Goal: Transaction & Acquisition: Book appointment/travel/reservation

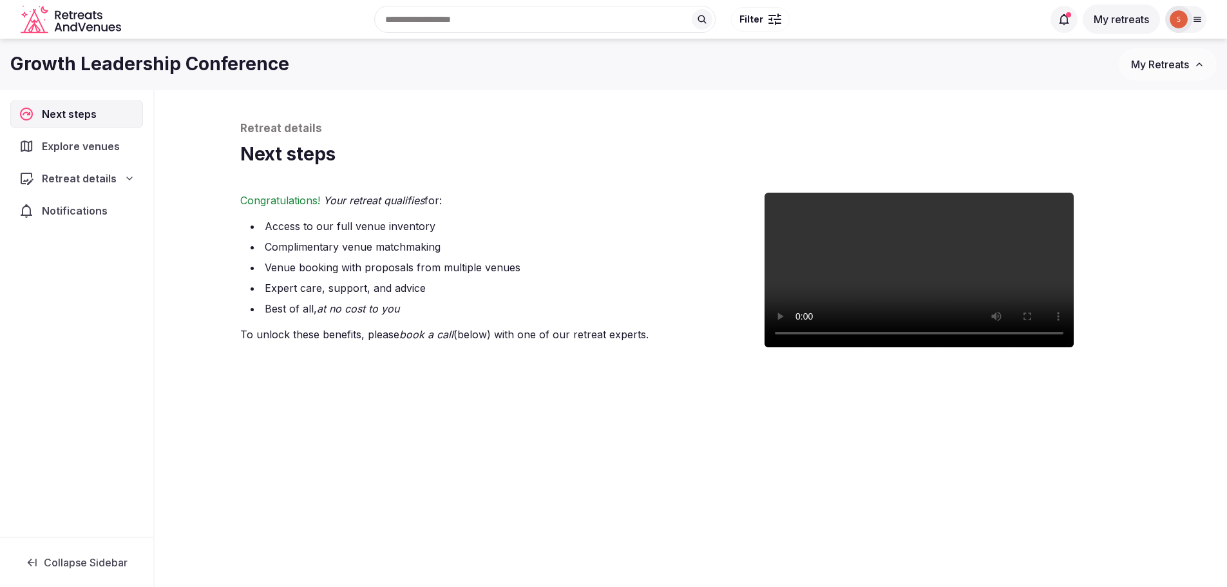
click at [71, 158] on div "Explore venues" at bounding box center [76, 146] width 133 height 27
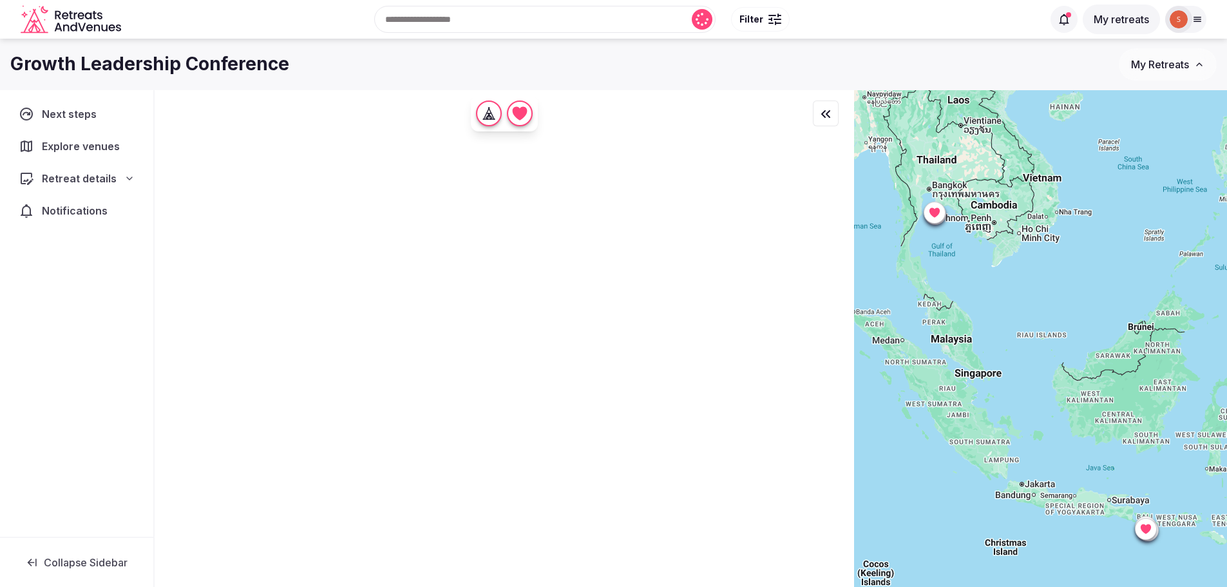
click at [122, 179] on div "Retreat details" at bounding box center [77, 178] width 116 height 15
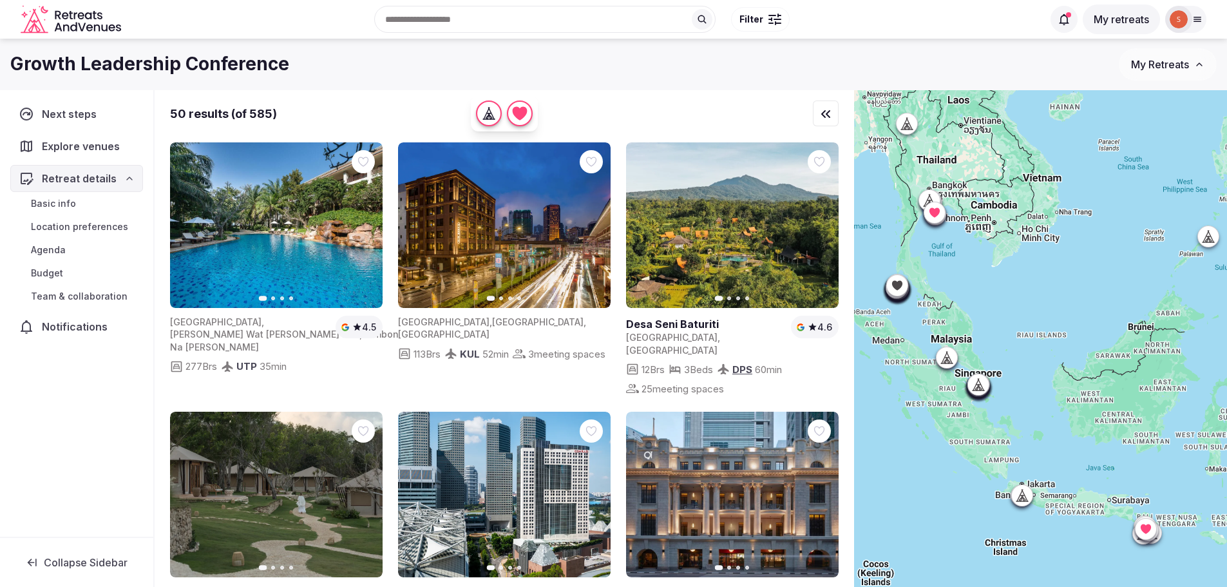
click at [1125, 22] on button "My retreats" at bounding box center [1121, 20] width 77 height 30
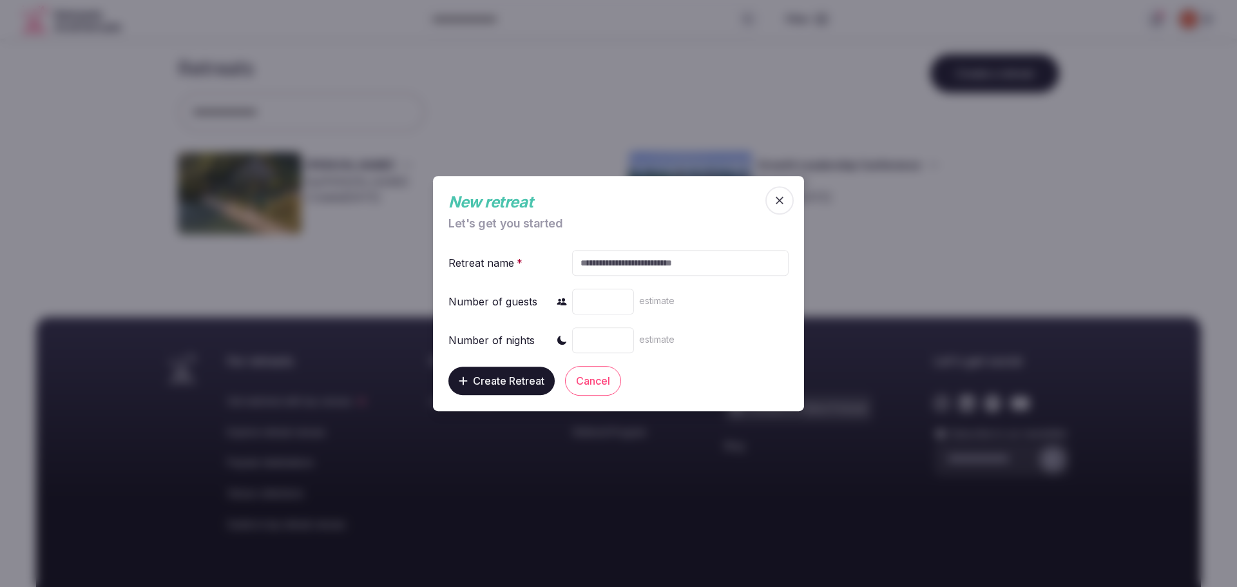
click at [777, 209] on span "button" at bounding box center [779, 200] width 28 height 28
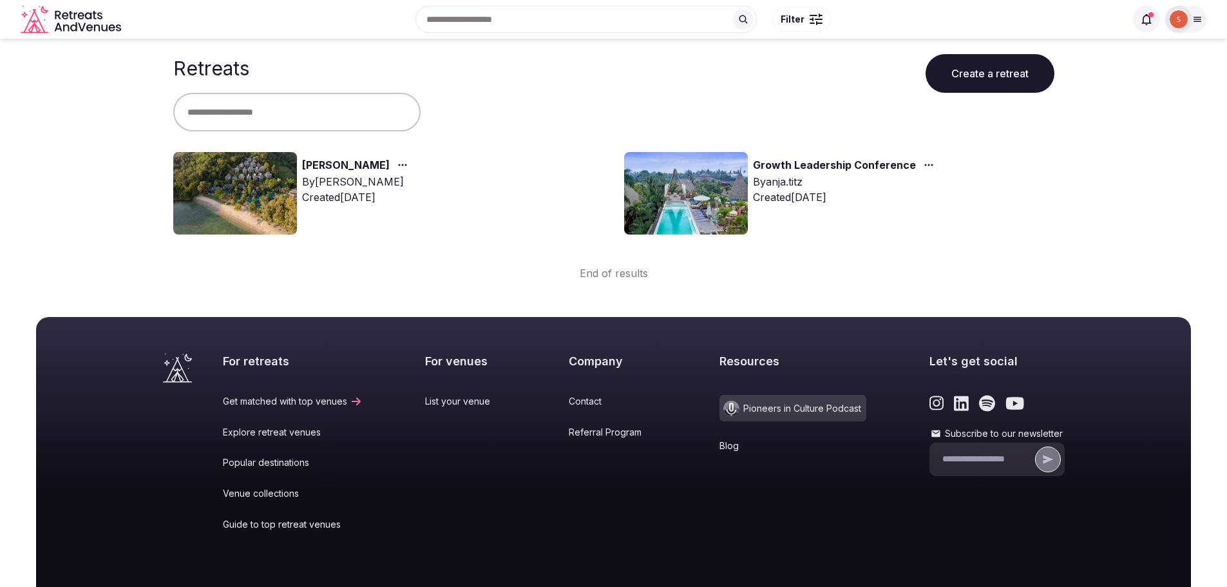
click at [245, 195] on img at bounding box center [235, 193] width 124 height 82
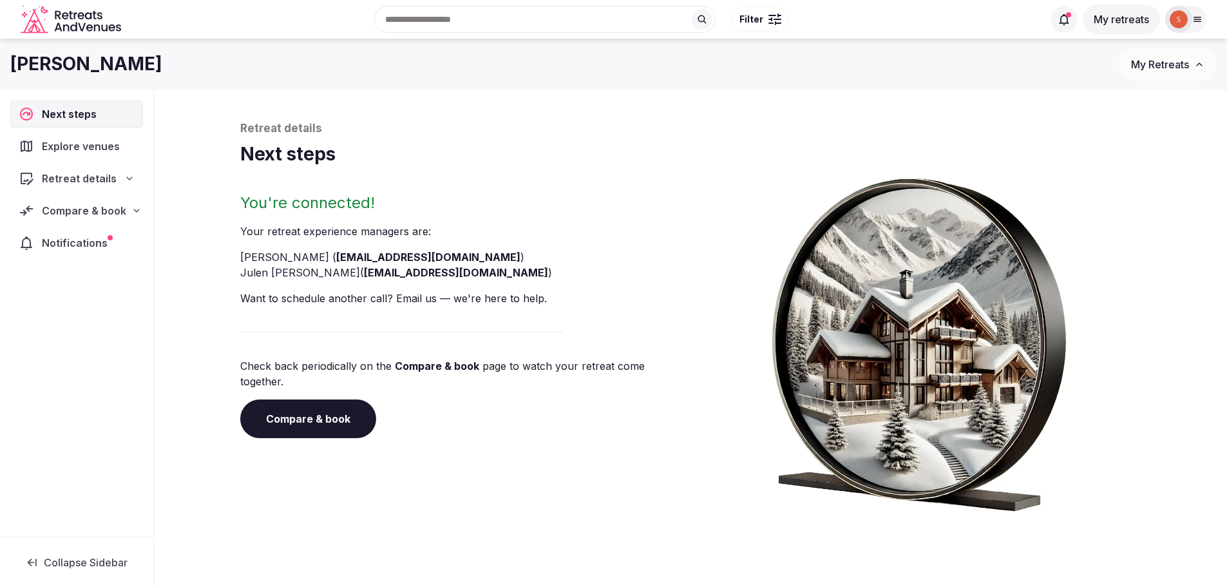
click at [118, 182] on div "Retreat details" at bounding box center [77, 178] width 116 height 15
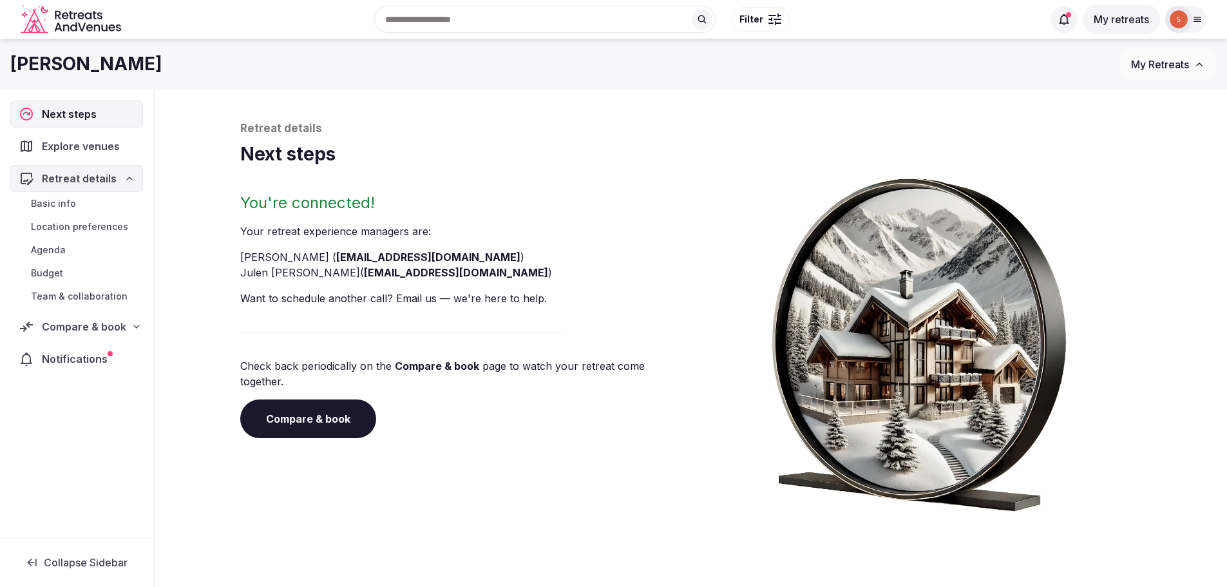
click at [118, 146] on span "Explore venues" at bounding box center [83, 145] width 83 height 15
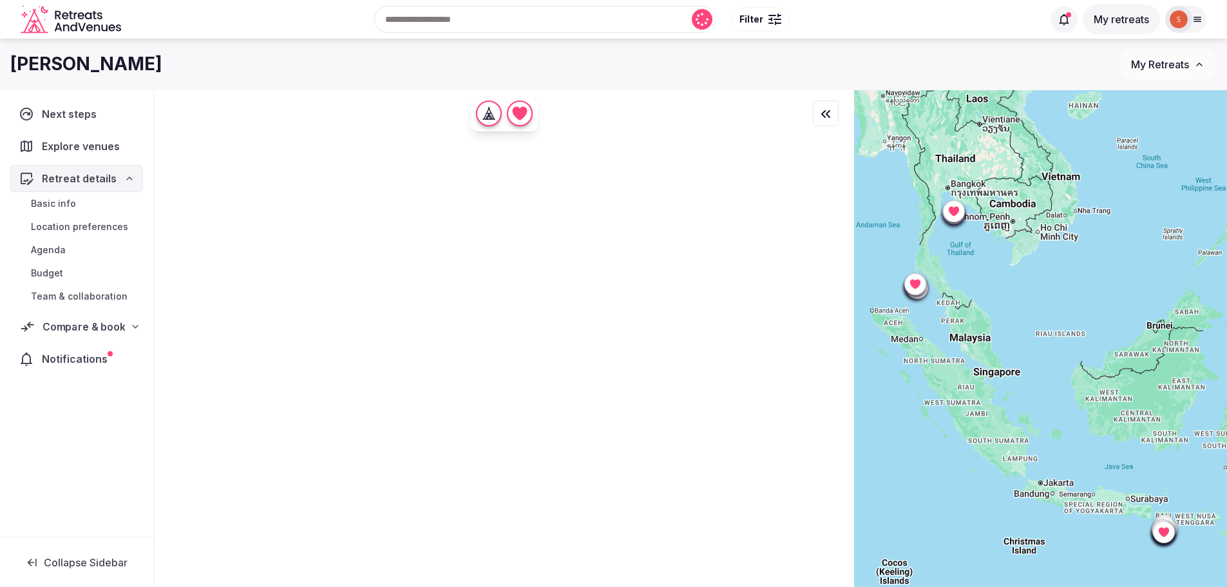
click at [130, 322] on icon at bounding box center [135, 326] width 10 height 10
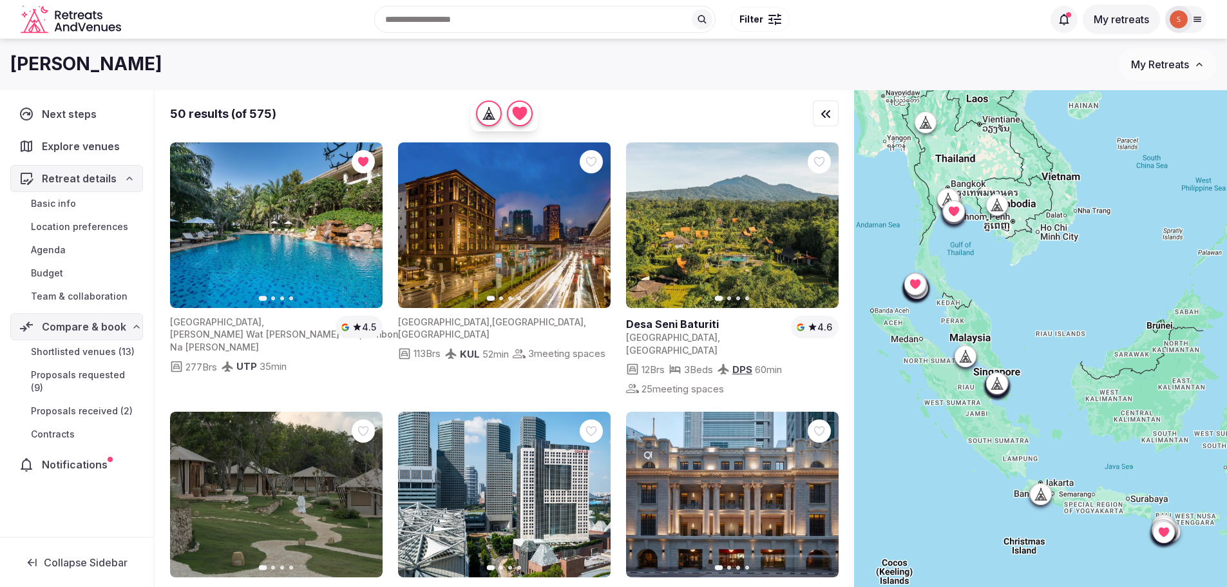
click at [106, 352] on span "Shortlisted venues (13)" at bounding box center [83, 351] width 104 height 13
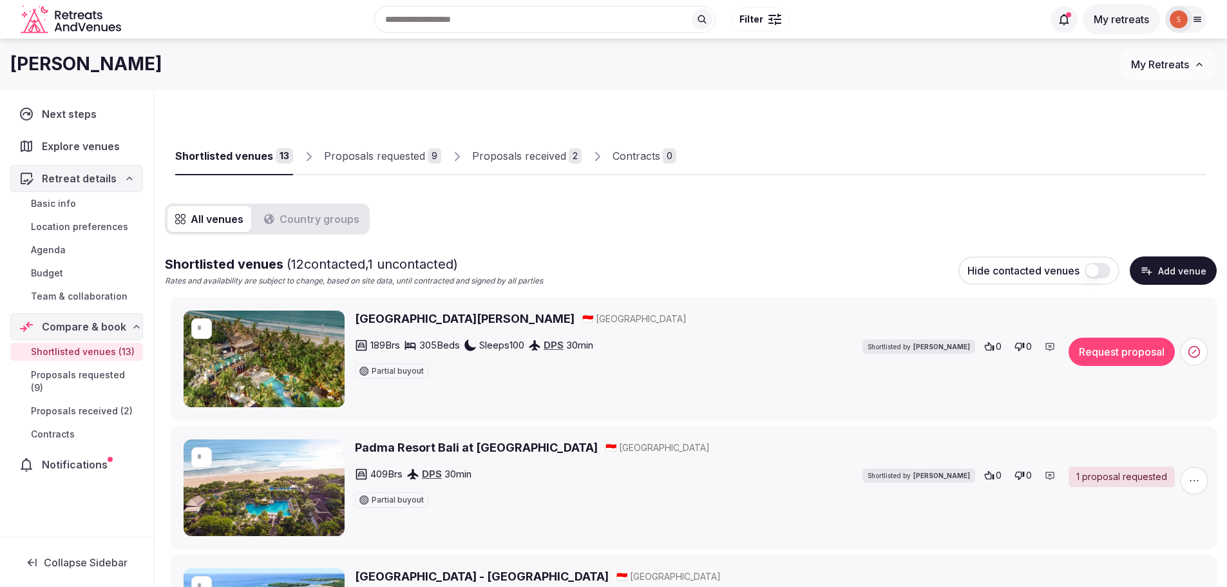
click at [404, 319] on h2 "[GEOGRAPHIC_DATA][PERSON_NAME]" at bounding box center [465, 318] width 220 height 16
click at [1118, 364] on button "Request proposal" at bounding box center [1122, 351] width 106 height 28
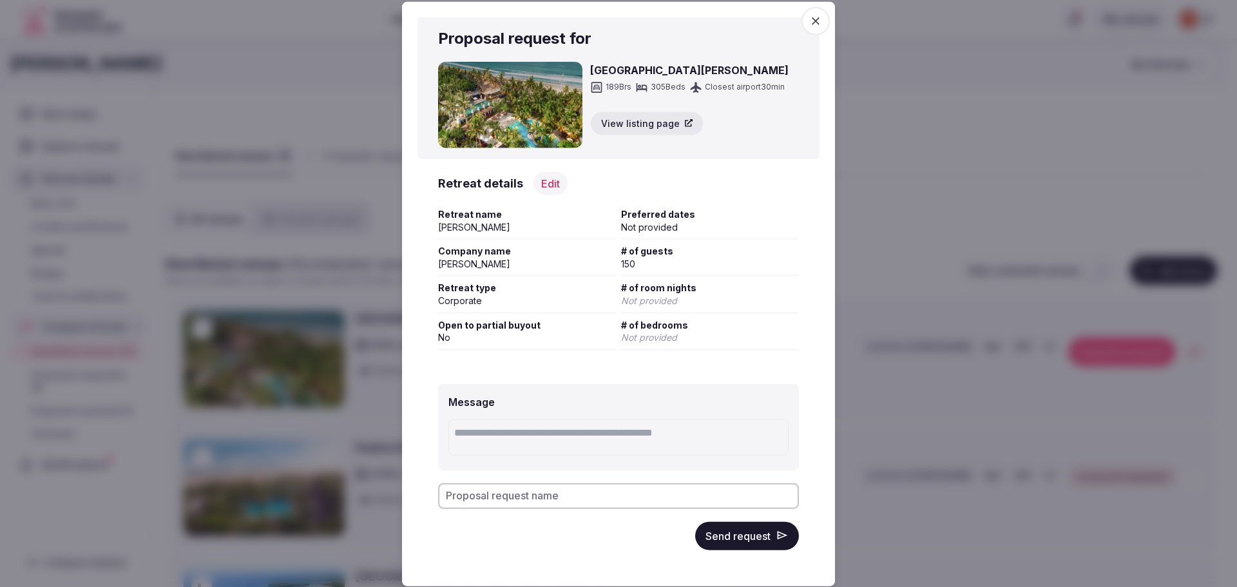
click at [754, 533] on button "Send request" at bounding box center [747, 535] width 104 height 28
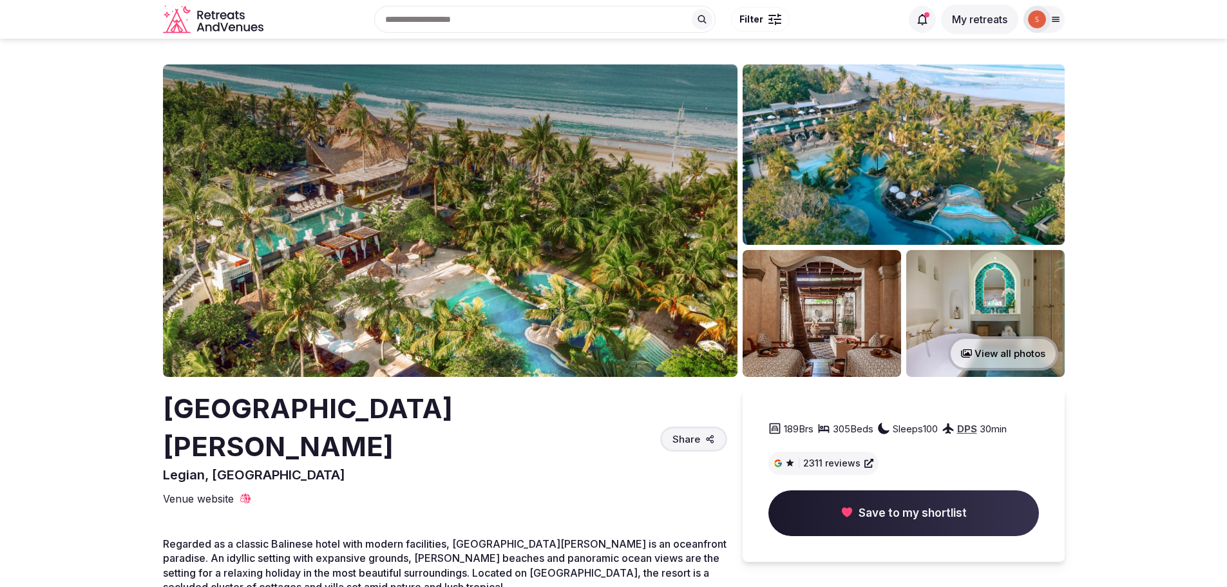
click at [424, 260] on img at bounding box center [450, 220] width 575 height 312
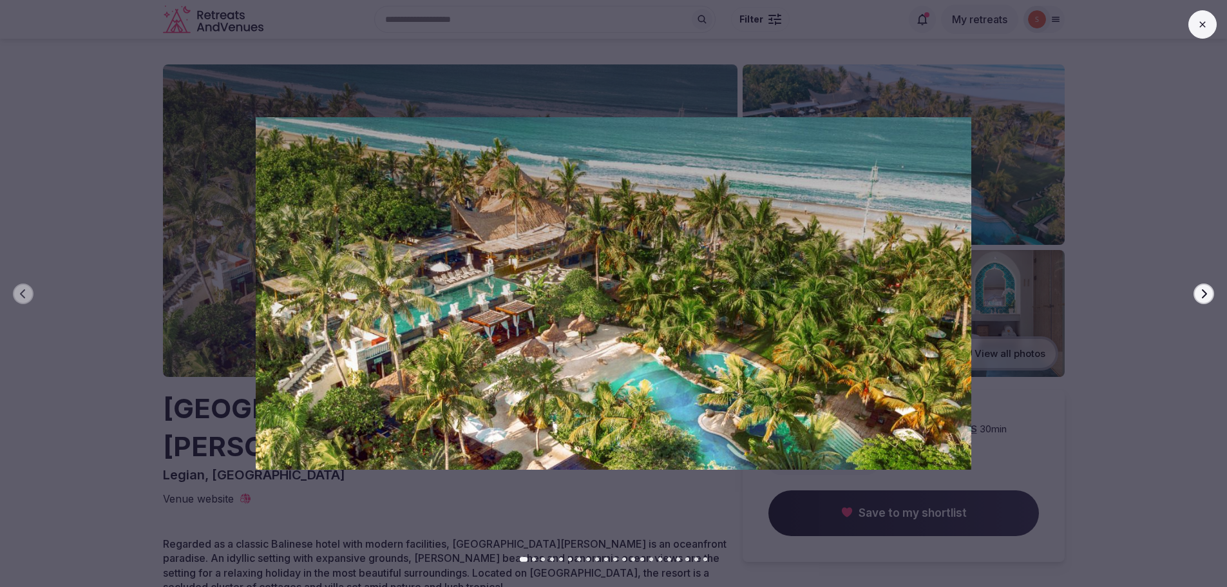
click at [1214, 293] on div at bounding box center [608, 293] width 1237 height 352
click at [1203, 295] on icon "button" at bounding box center [1204, 294] width 10 height 10
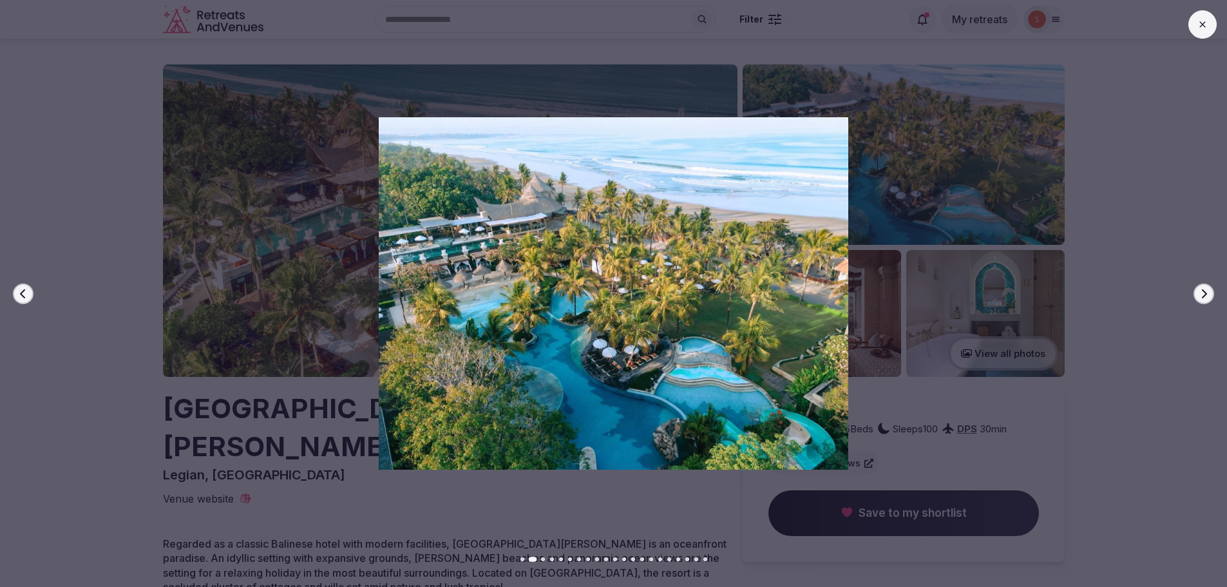
click at [1203, 295] on icon "button" at bounding box center [1204, 294] width 10 height 10
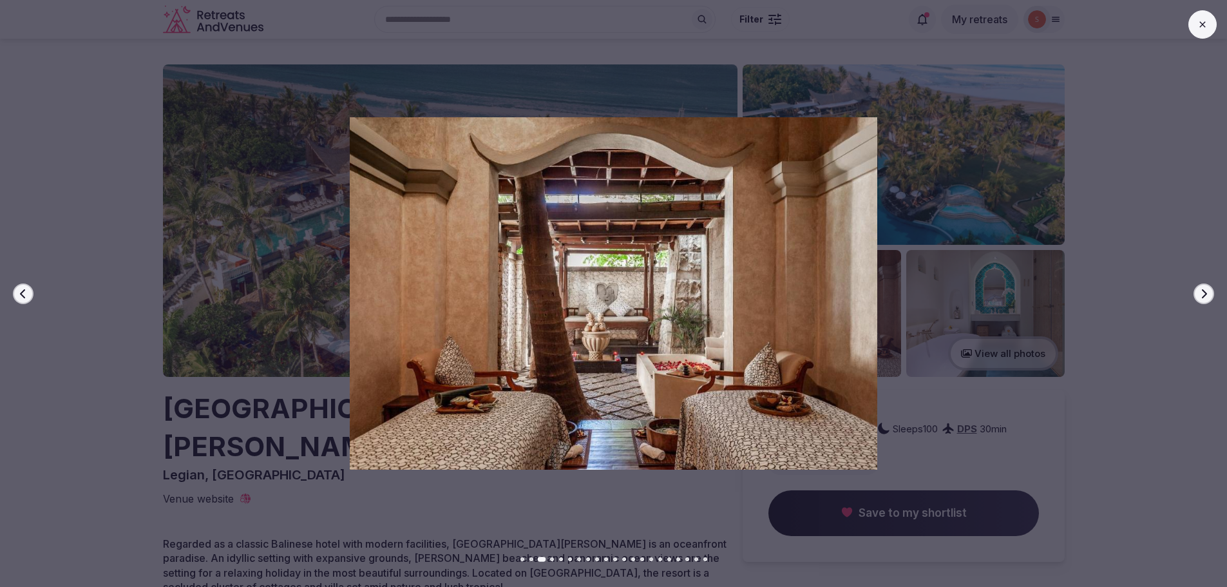
click at [1203, 295] on icon "button" at bounding box center [1204, 294] width 10 height 10
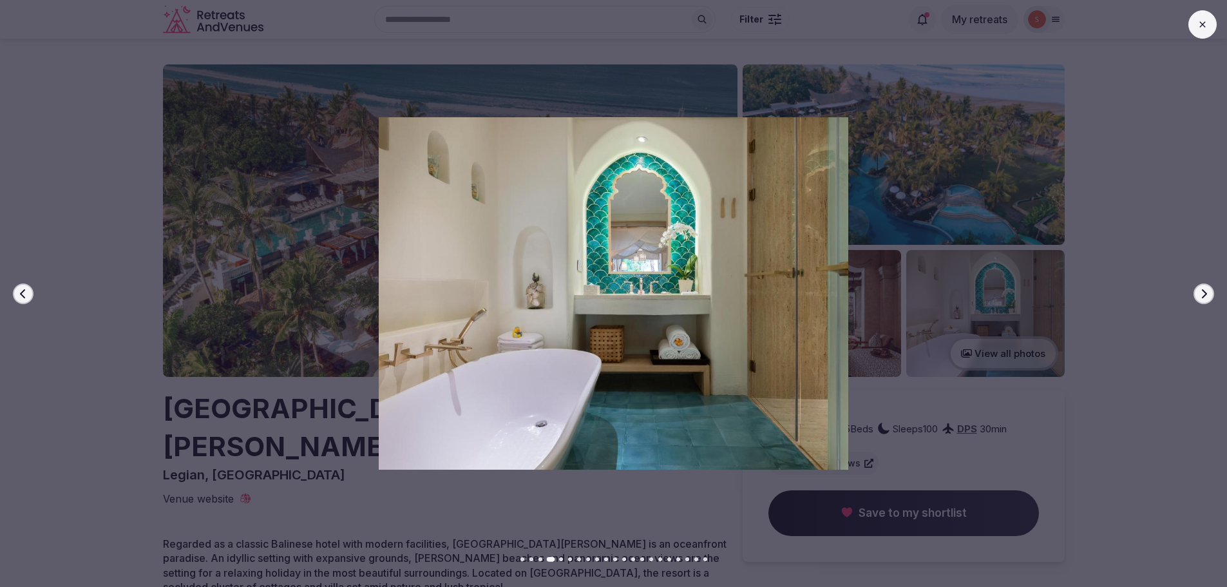
click at [1203, 295] on icon "button" at bounding box center [1204, 294] width 10 height 10
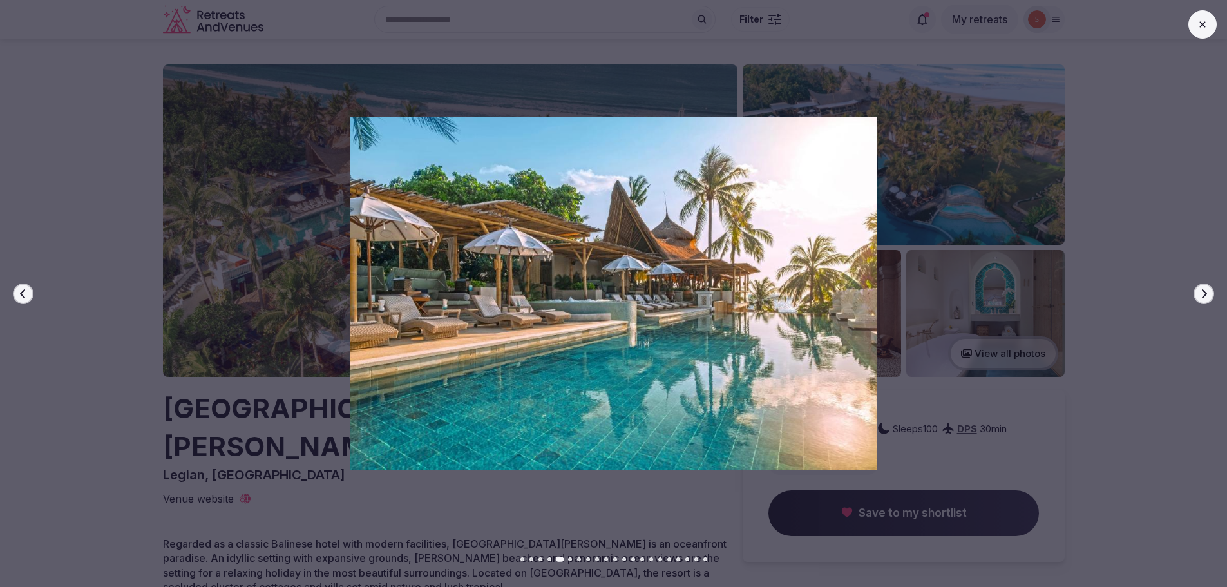
click at [1203, 295] on icon "button" at bounding box center [1204, 294] width 10 height 10
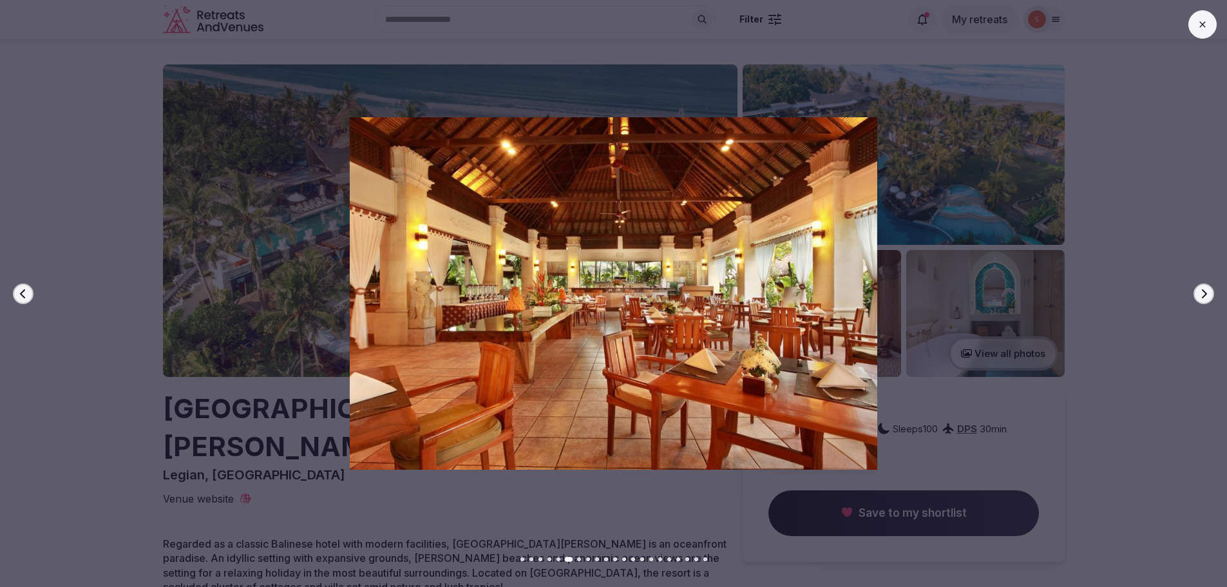
click at [1203, 295] on icon "button" at bounding box center [1204, 294] width 10 height 10
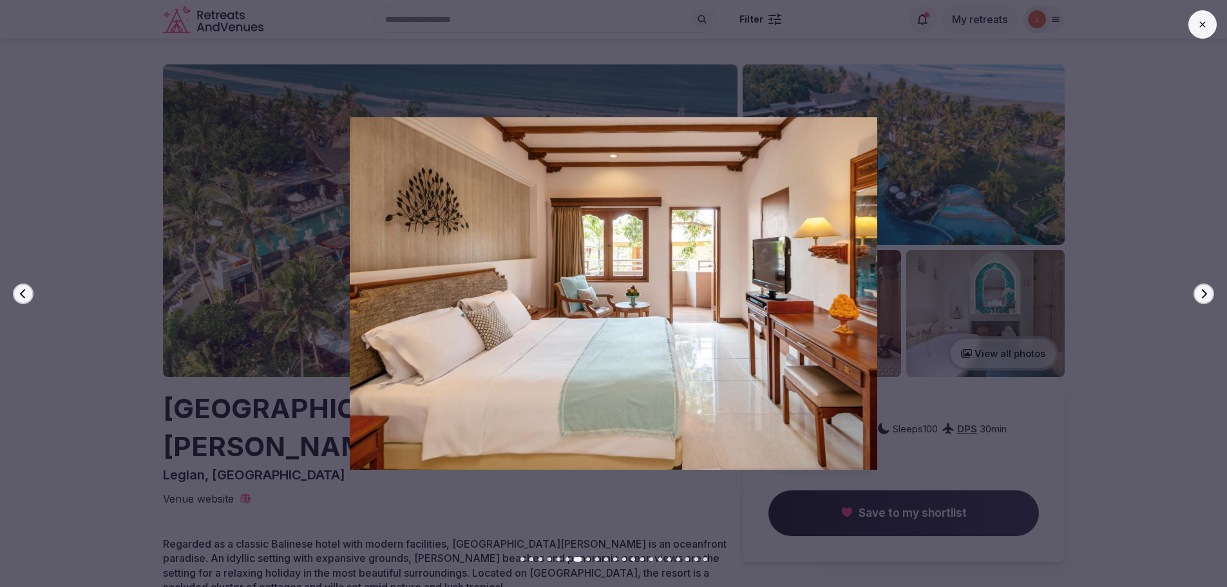
click at [1203, 295] on icon "button" at bounding box center [1204, 294] width 10 height 10
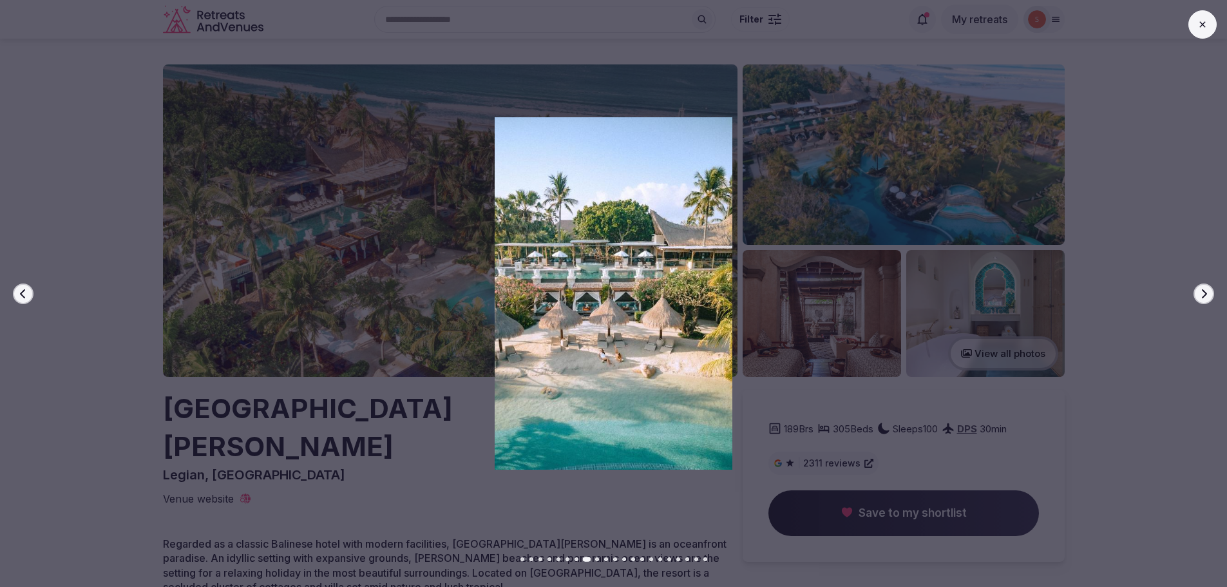
click at [1203, 295] on icon "button" at bounding box center [1204, 294] width 10 height 10
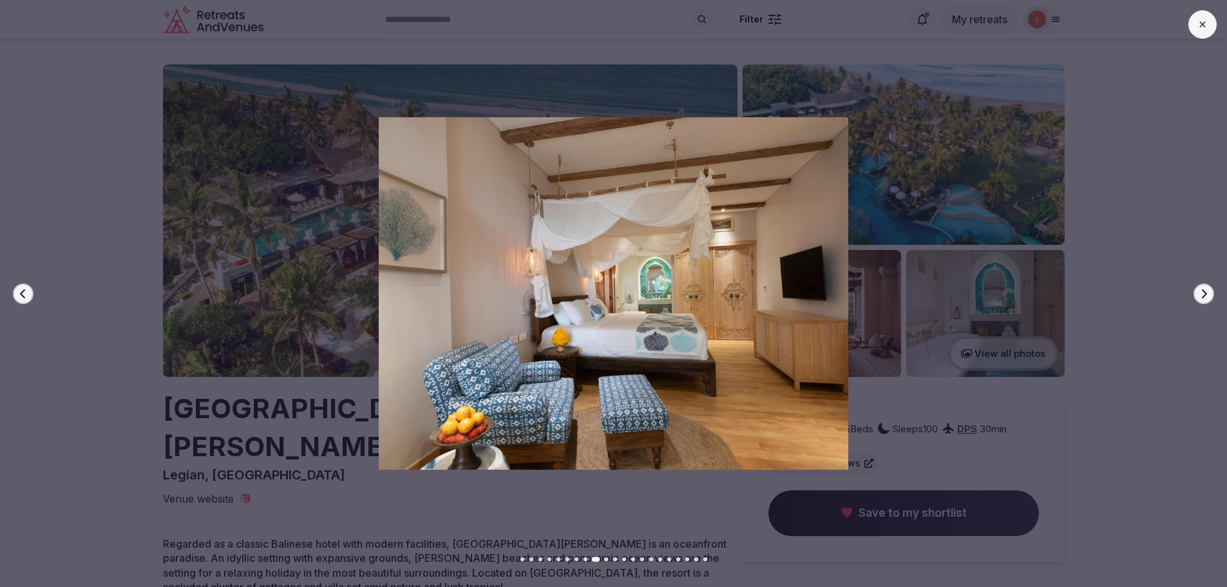
click at [1203, 295] on icon "button" at bounding box center [1204, 294] width 10 height 10
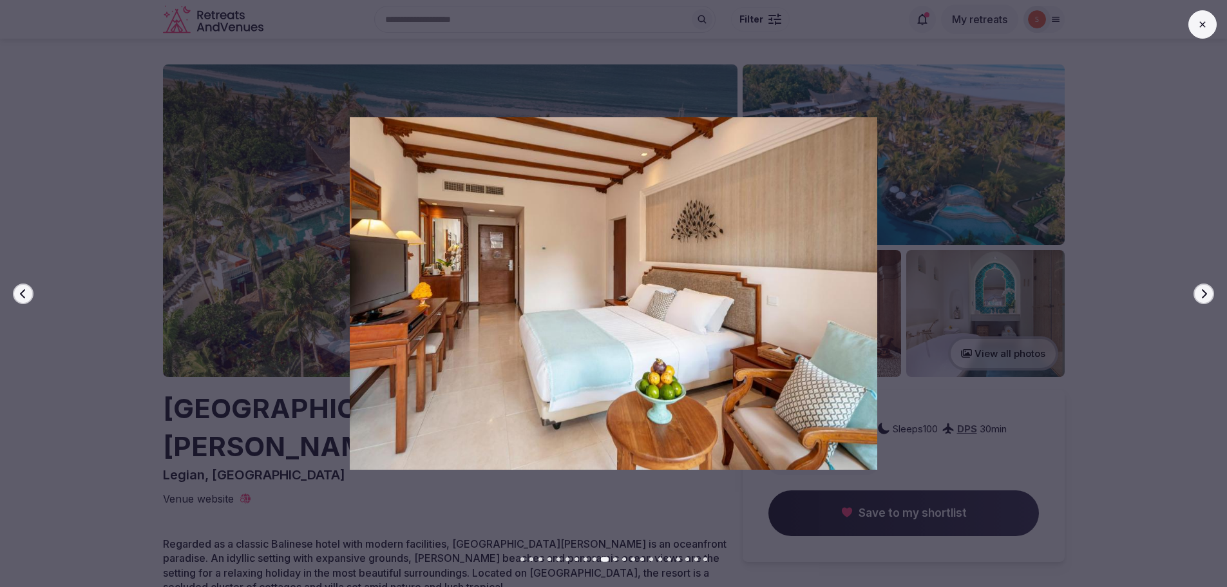
click at [1203, 295] on icon "button" at bounding box center [1204, 294] width 10 height 10
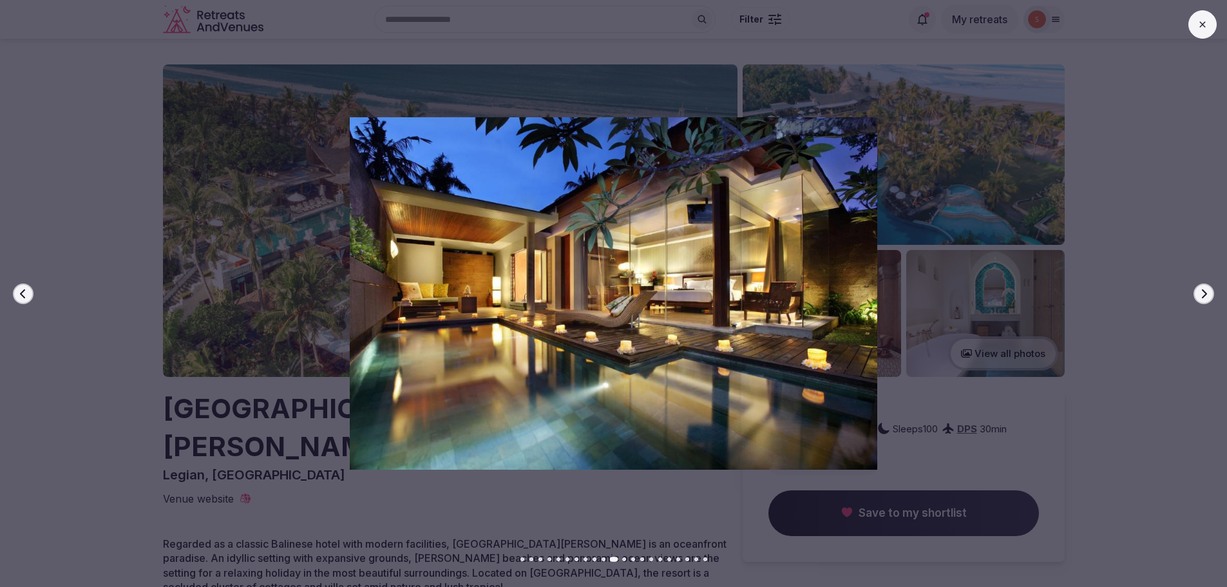
click at [1203, 295] on icon "button" at bounding box center [1204, 294] width 10 height 10
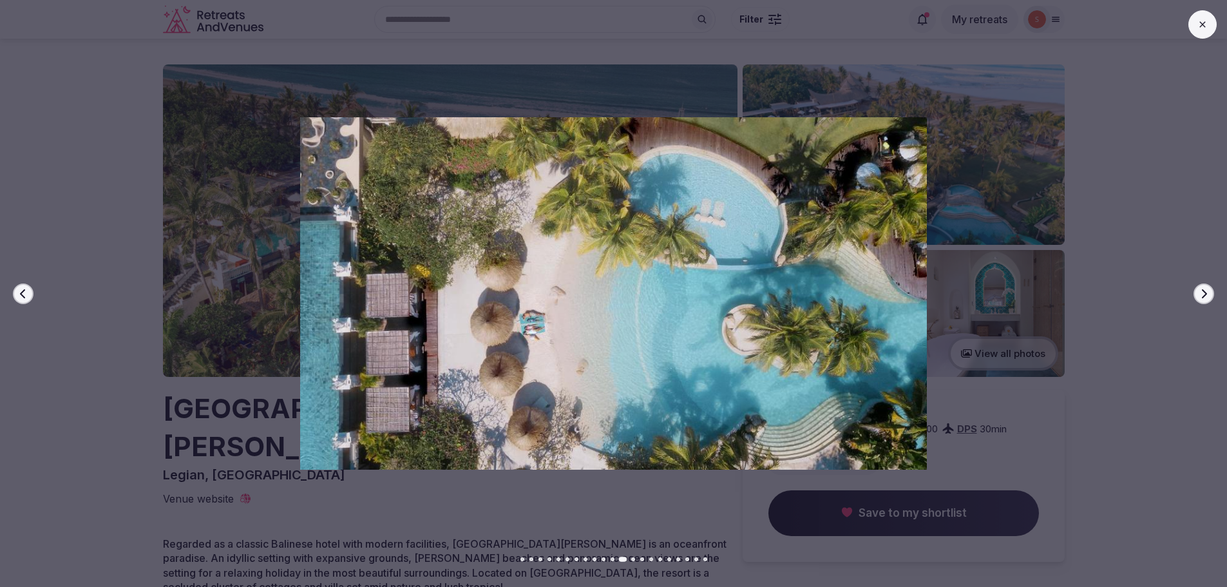
click at [1203, 295] on icon "button" at bounding box center [1204, 294] width 10 height 10
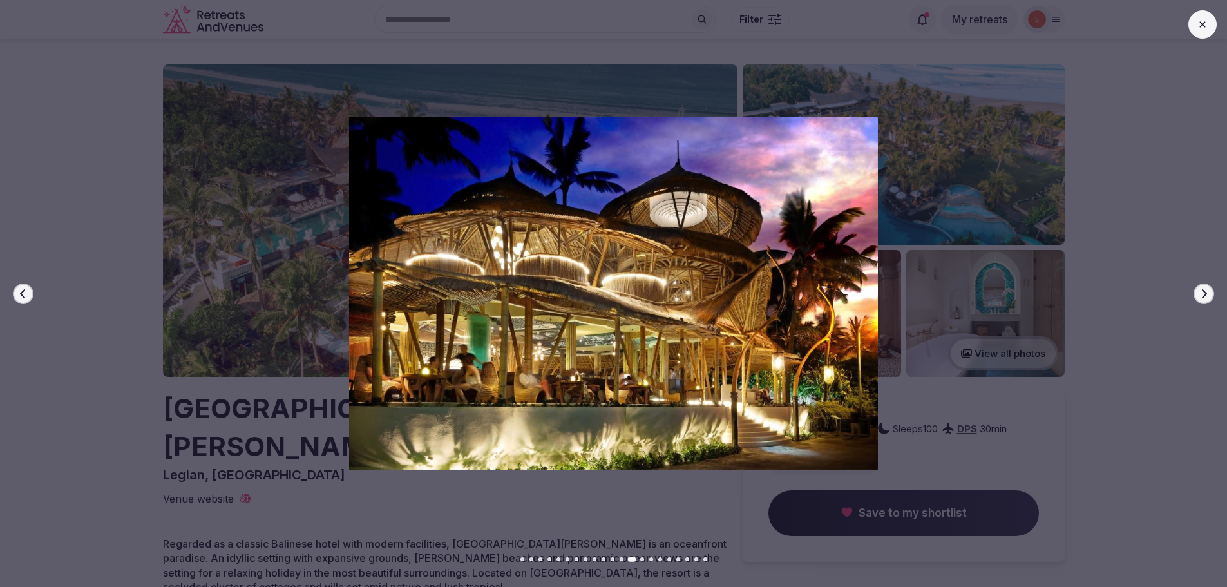
click at [1203, 295] on icon "button" at bounding box center [1204, 294] width 10 height 10
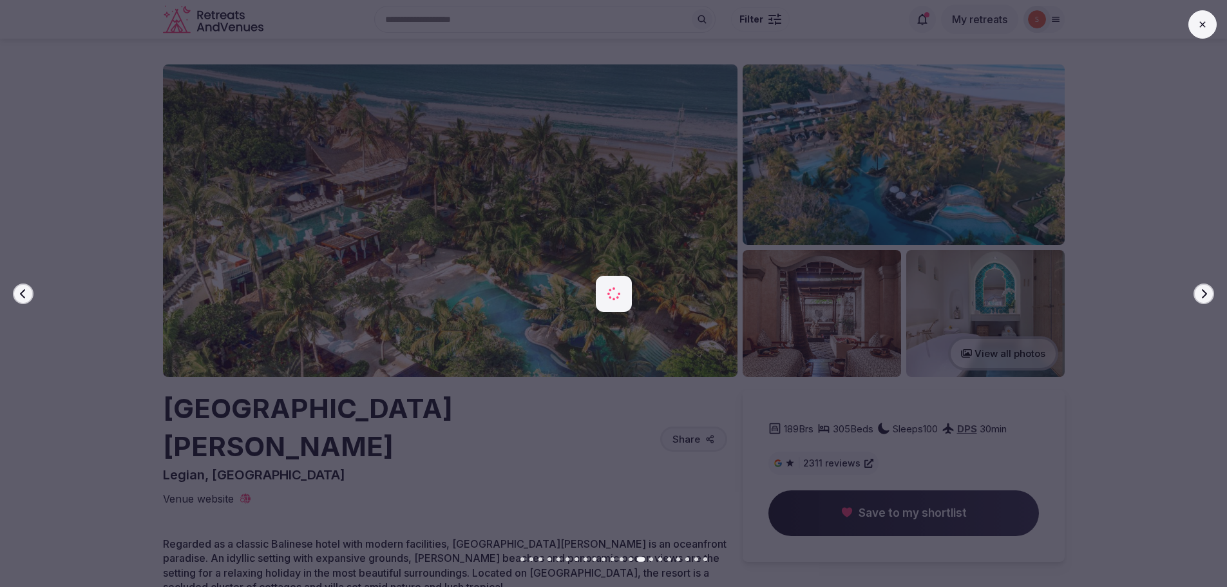
click at [1203, 295] on icon "button" at bounding box center [1204, 294] width 10 height 10
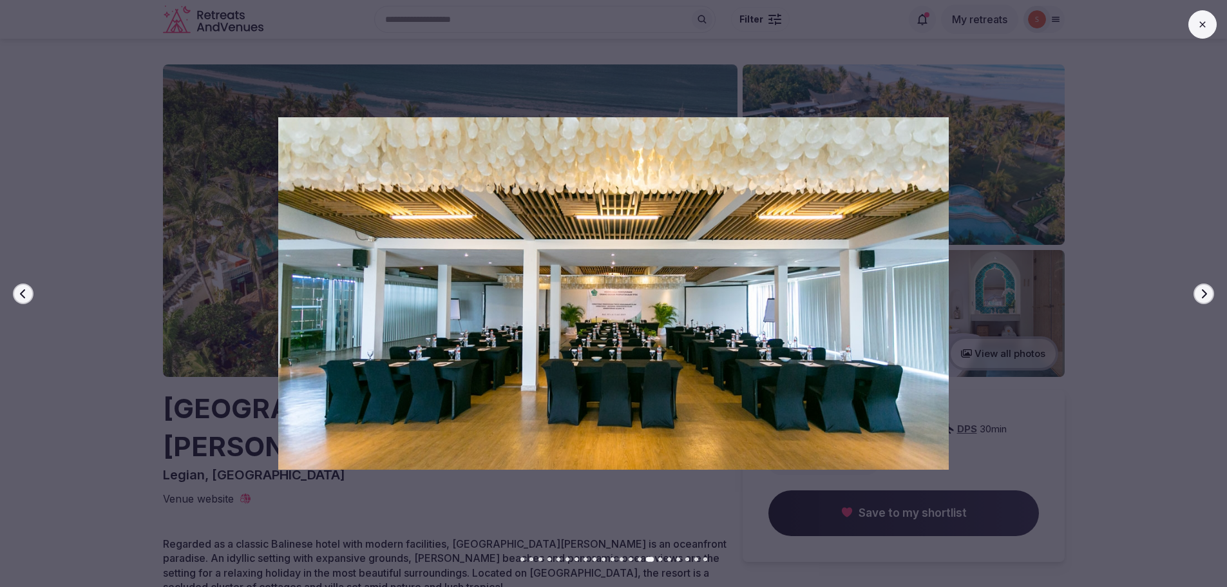
click at [1203, 294] on icon "button" at bounding box center [1204, 294] width 10 height 10
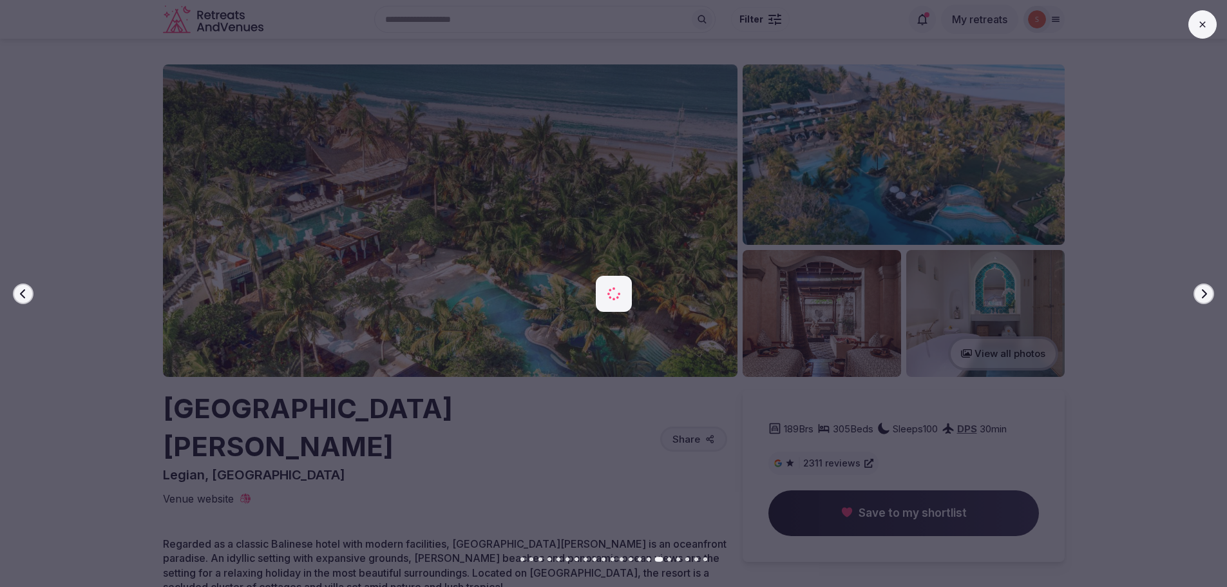
click at [1203, 294] on icon "button" at bounding box center [1204, 294] width 10 height 10
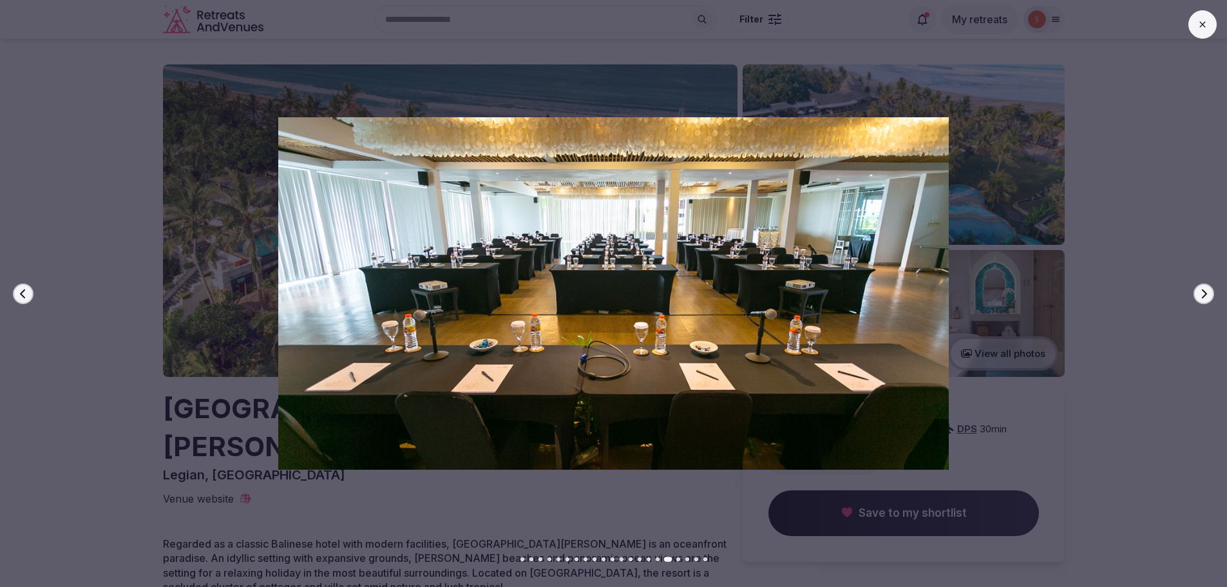
click at [1186, 30] on div "Previous slide Next slide" at bounding box center [613, 293] width 1227 height 587
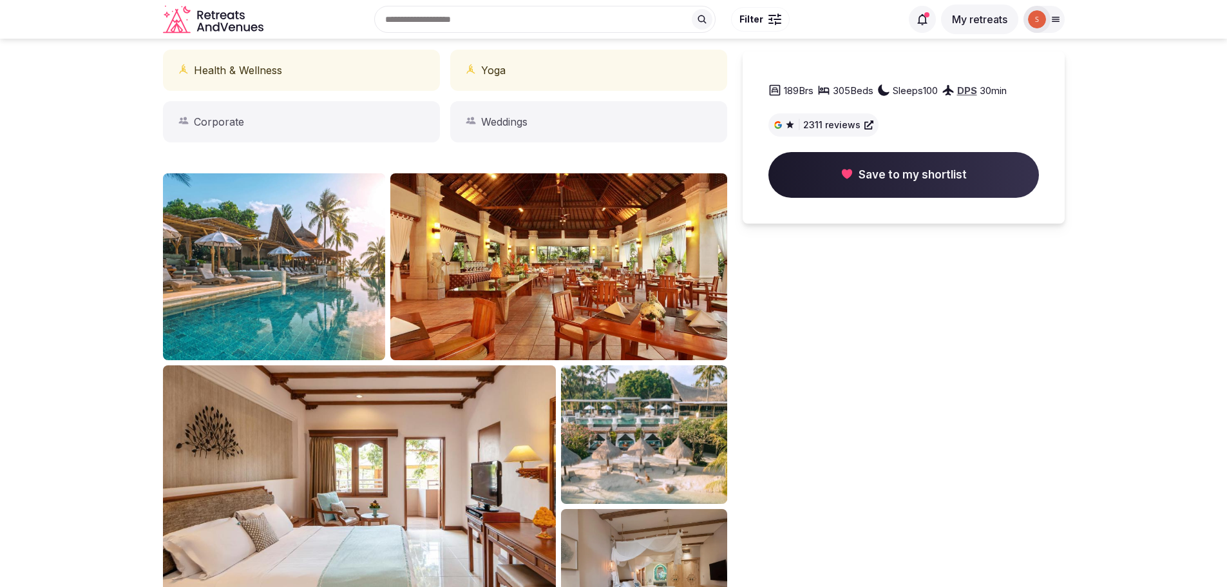
scroll to position [580, 0]
